Goal: Information Seeking & Learning: Learn about a topic

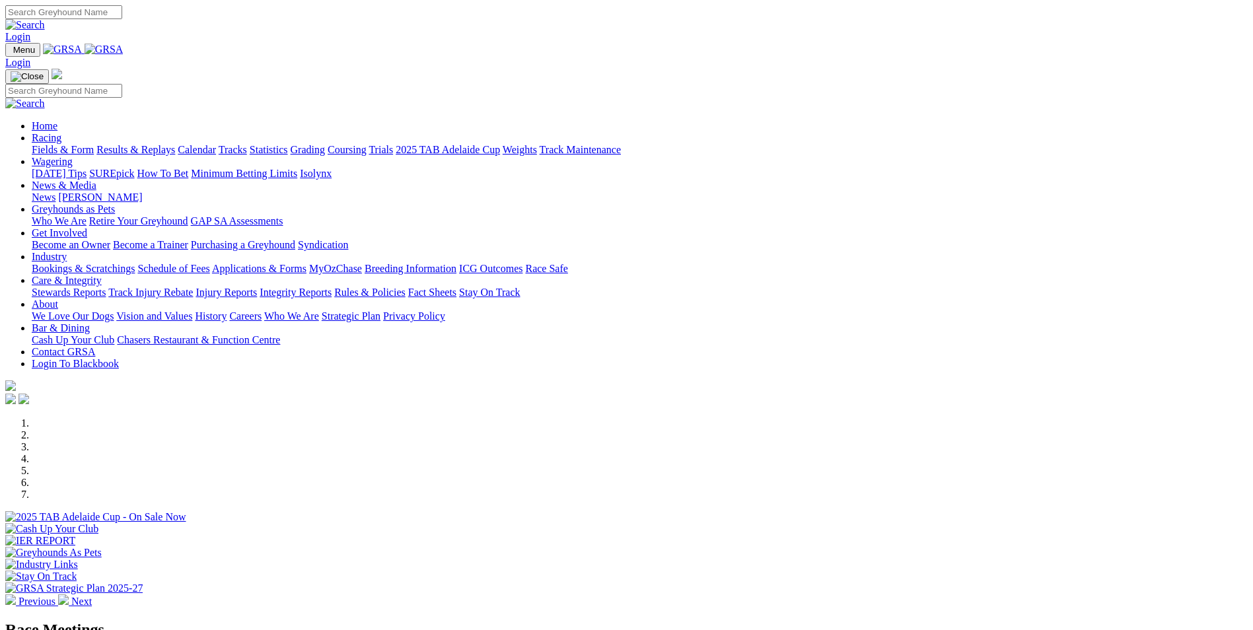
click at [102, 275] on link "Care & Integrity" at bounding box center [67, 280] width 70 height 11
click at [106, 287] on link "Stewards Reports" at bounding box center [69, 292] width 74 height 11
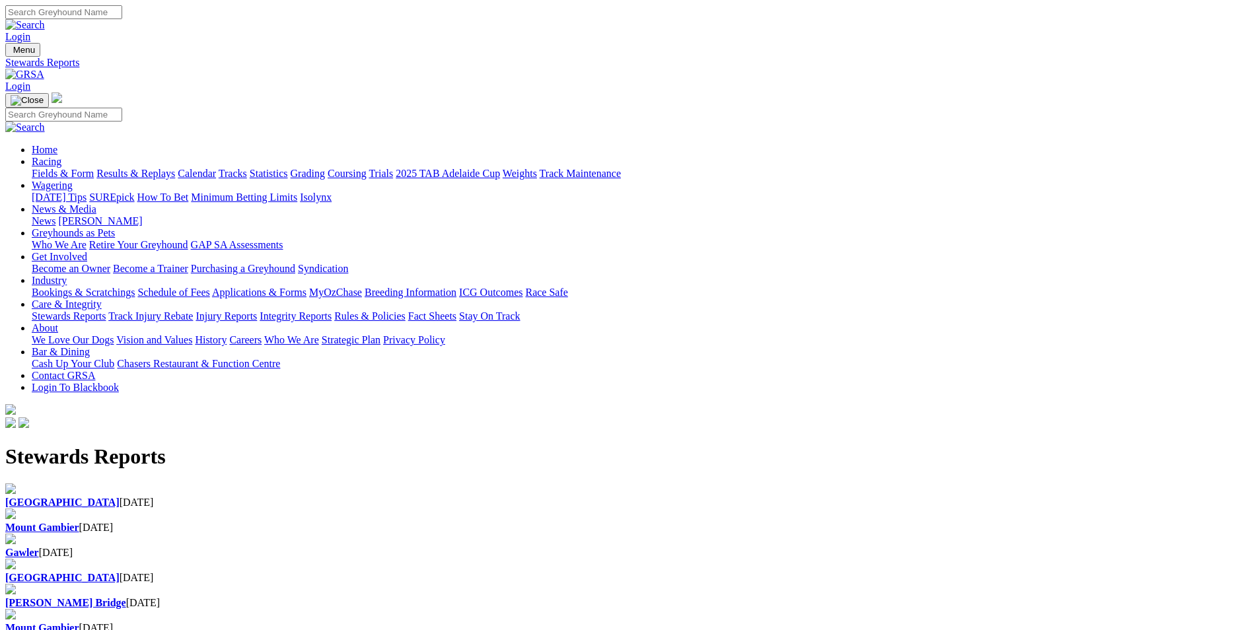
click at [603, 547] on div "Gawler 28 Sep 2025" at bounding box center [626, 553] width 1243 height 12
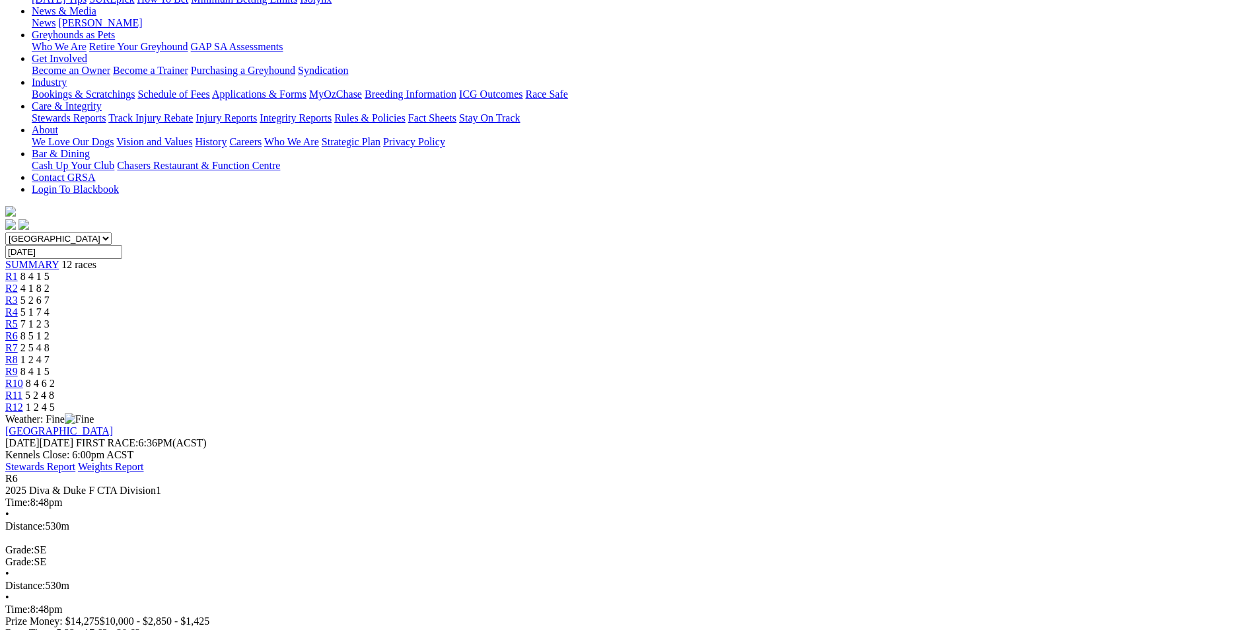
scroll to position [132, 0]
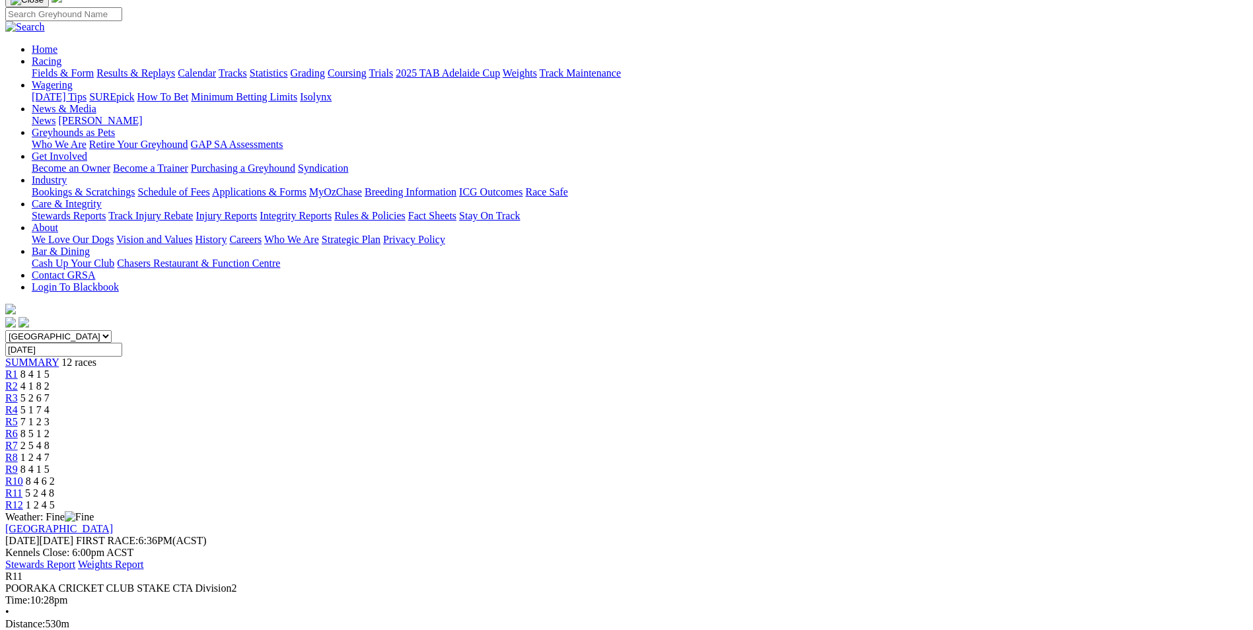
scroll to position [132, 0]
